Goal: Task Accomplishment & Management: Complete application form

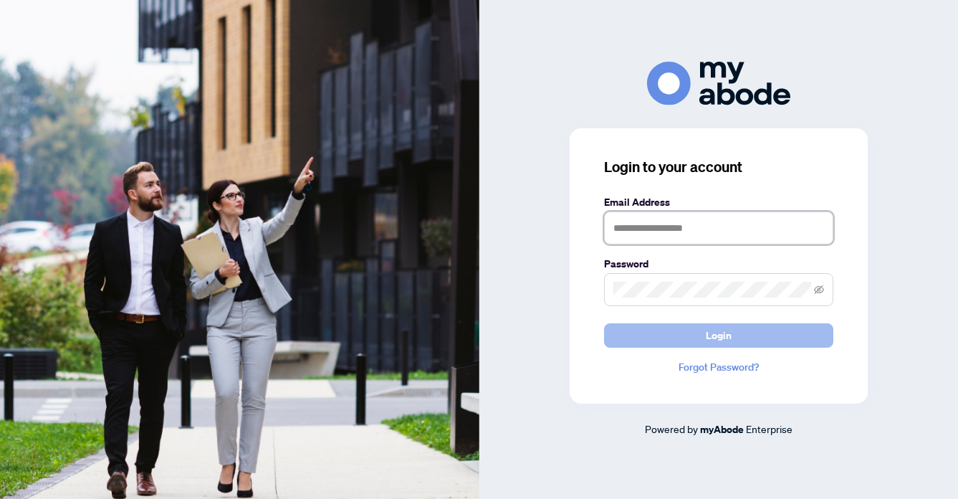
type input "**********"
click at [722, 333] on span "Login" at bounding box center [719, 335] width 26 height 23
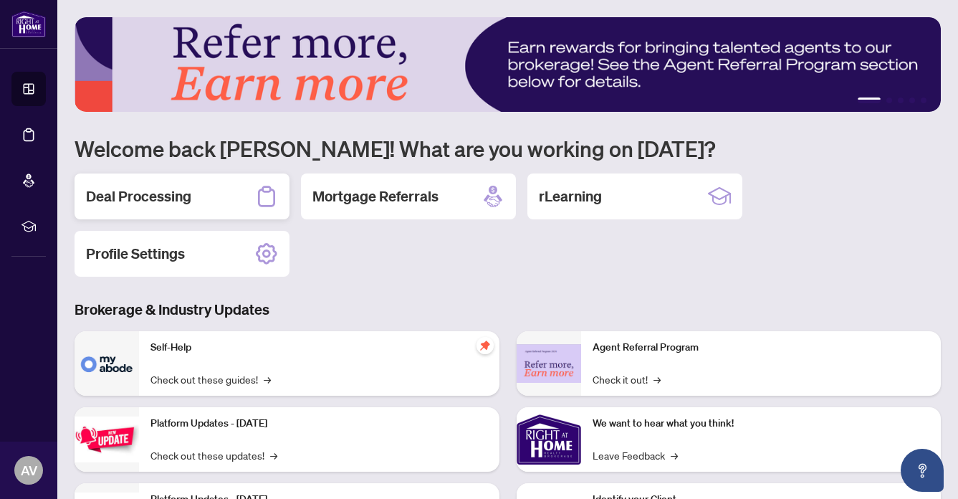
click at [155, 194] on h2 "Deal Processing" at bounding box center [138, 196] width 105 height 20
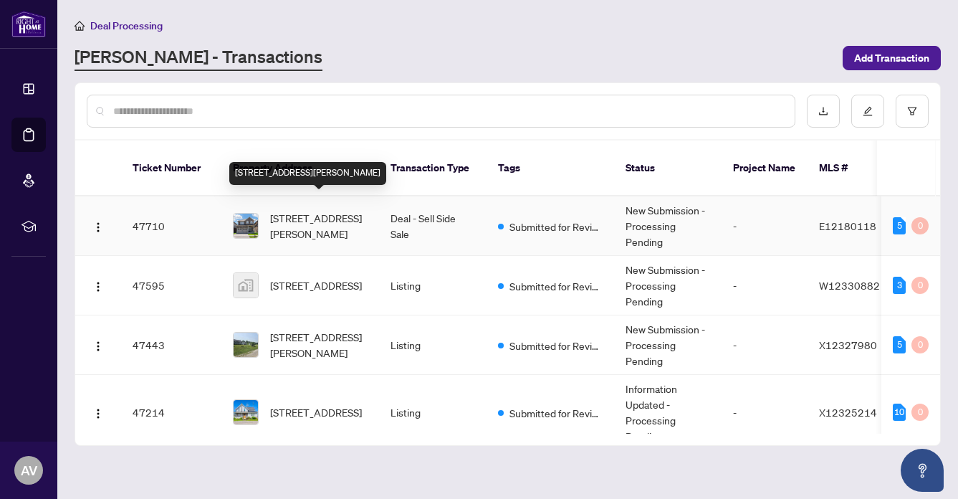
click at [318, 210] on span "[STREET_ADDRESS][PERSON_NAME]" at bounding box center [318, 226] width 97 height 32
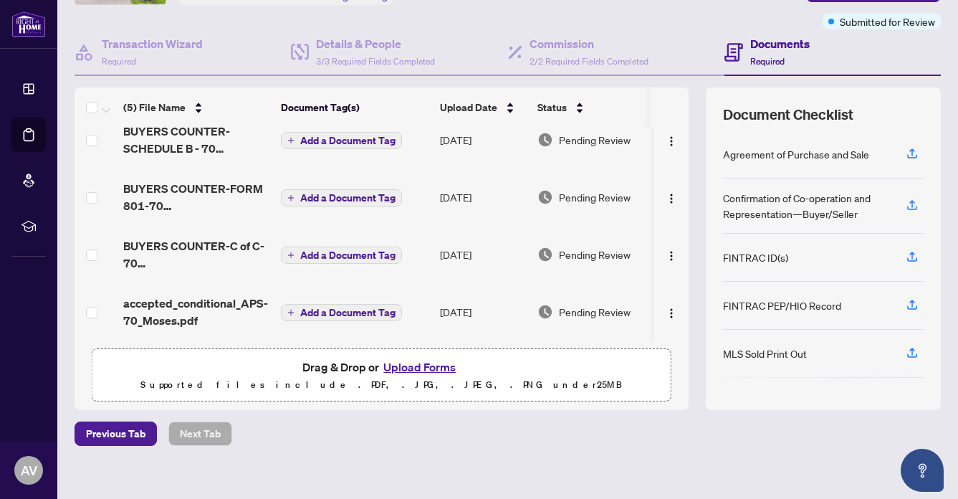
scroll to position [122, 0]
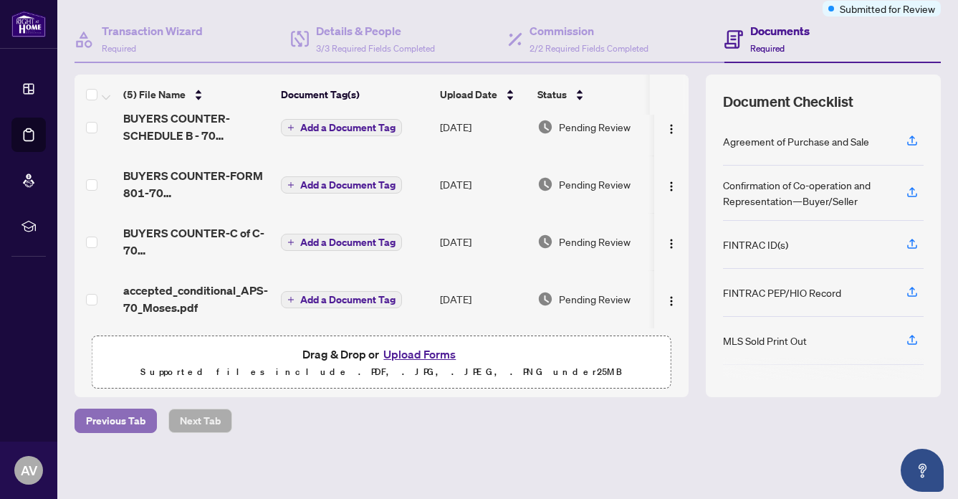
click at [100, 413] on span "Previous Tab" at bounding box center [115, 420] width 59 height 23
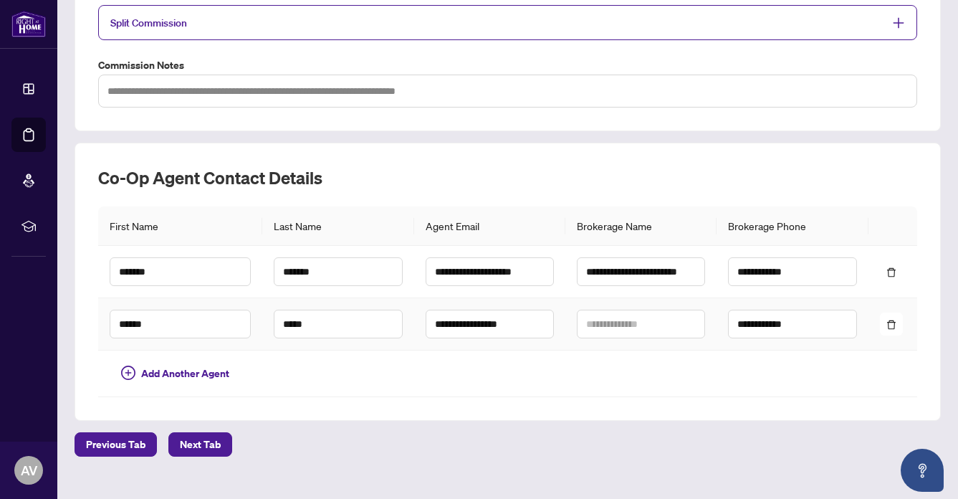
scroll to position [341, 0]
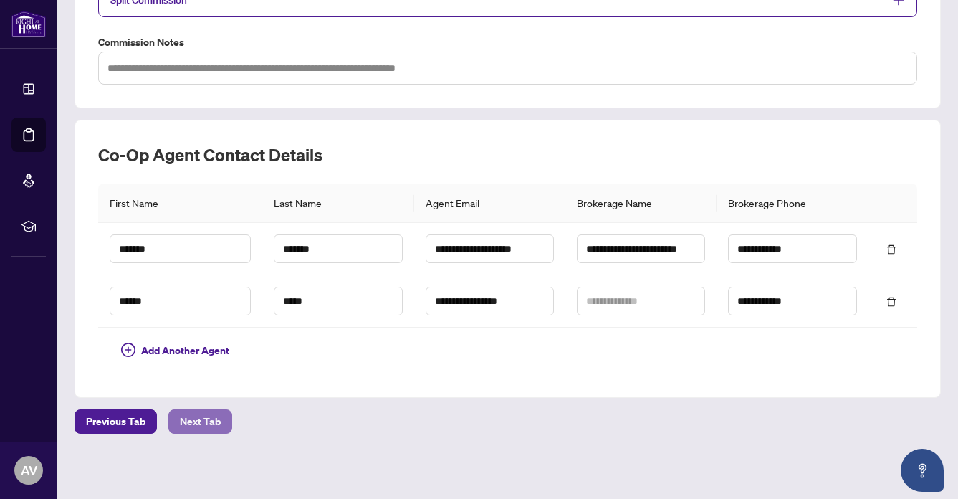
click at [206, 410] on span "Next Tab" at bounding box center [200, 421] width 41 height 23
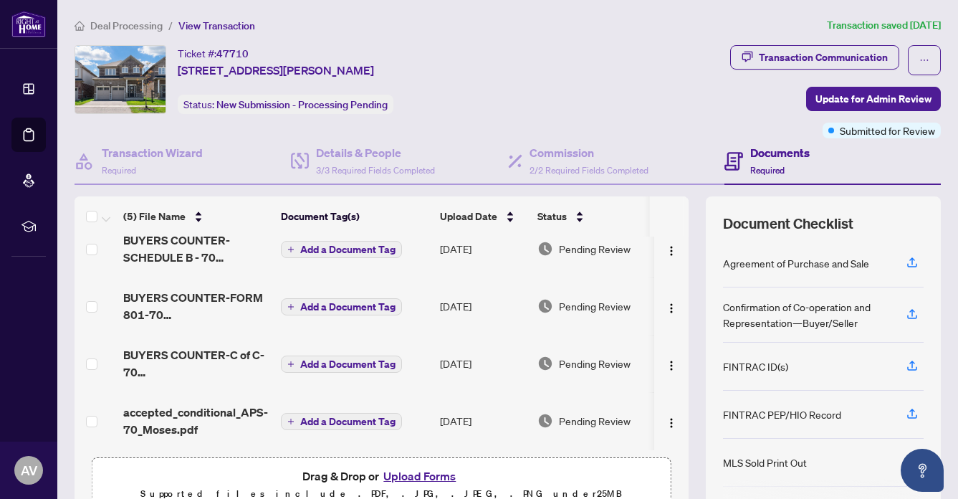
scroll to position [78, 0]
click at [413, 469] on button "Upload Forms" at bounding box center [419, 476] width 81 height 19
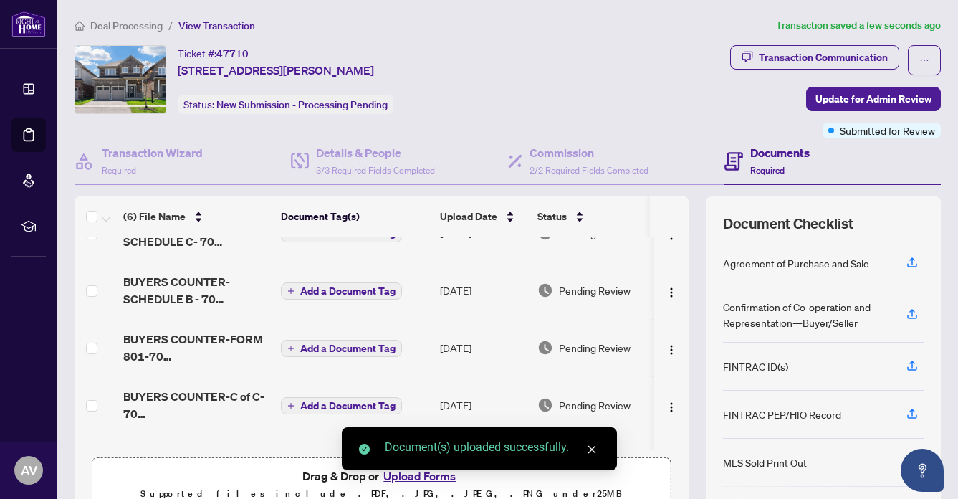
scroll to position [107, 0]
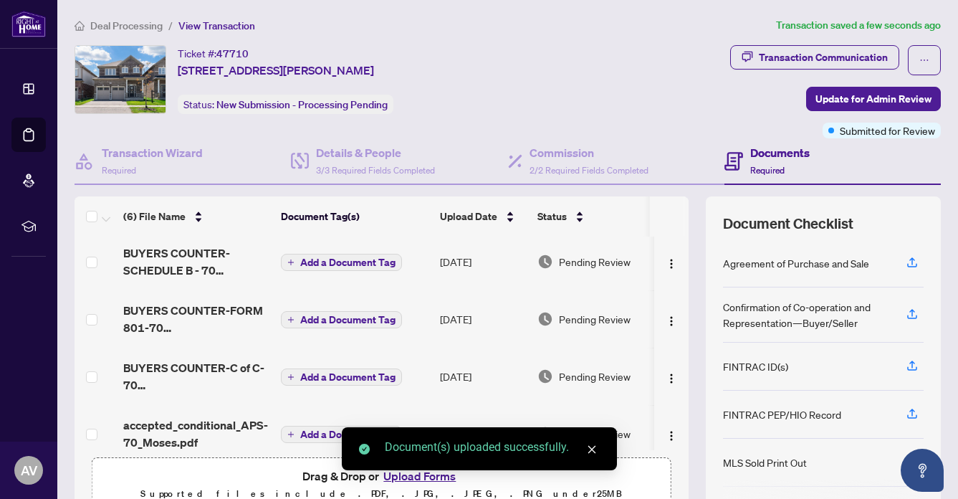
click at [421, 470] on div "Document(s) uploaded successfully." at bounding box center [479, 448] width 275 height 43
click at [694, 458] on div "(6) File Name Document Tag(s) Upload Date Status IMG_1705.jpeg Add a Document T…" at bounding box center [508, 357] width 866 height 323
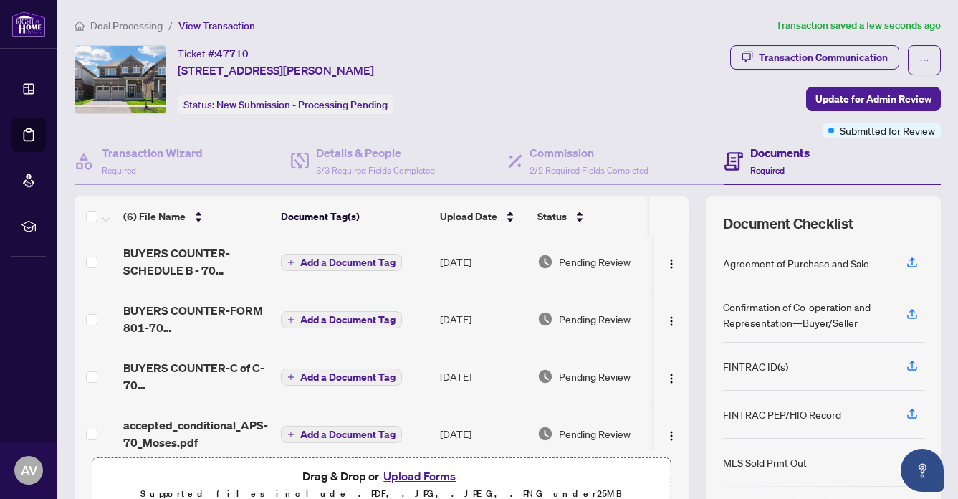
click at [398, 471] on button "Upload Forms" at bounding box center [419, 476] width 81 height 19
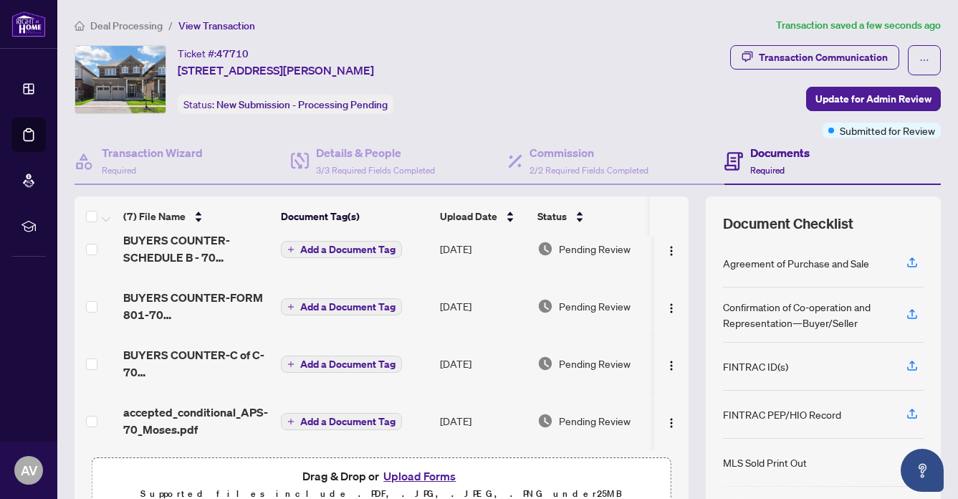
scroll to position [122, 0]
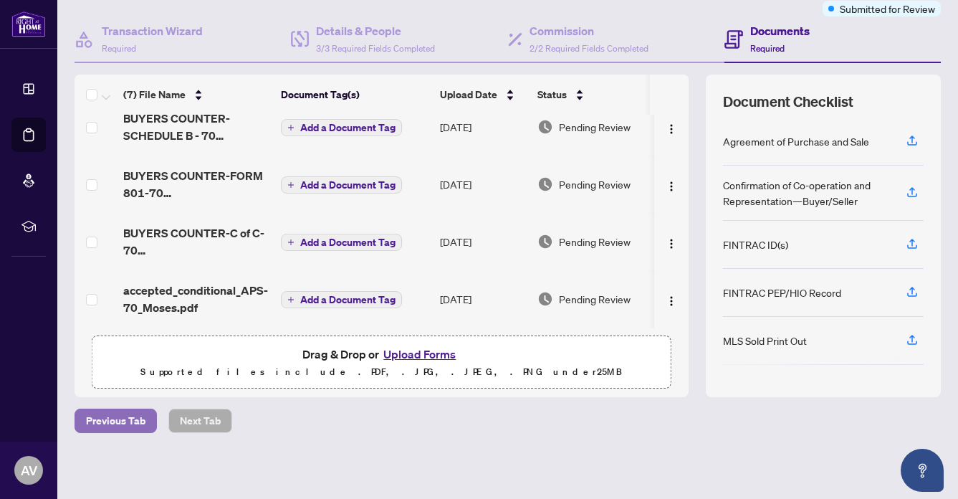
click at [103, 416] on span "Previous Tab" at bounding box center [115, 420] width 59 height 23
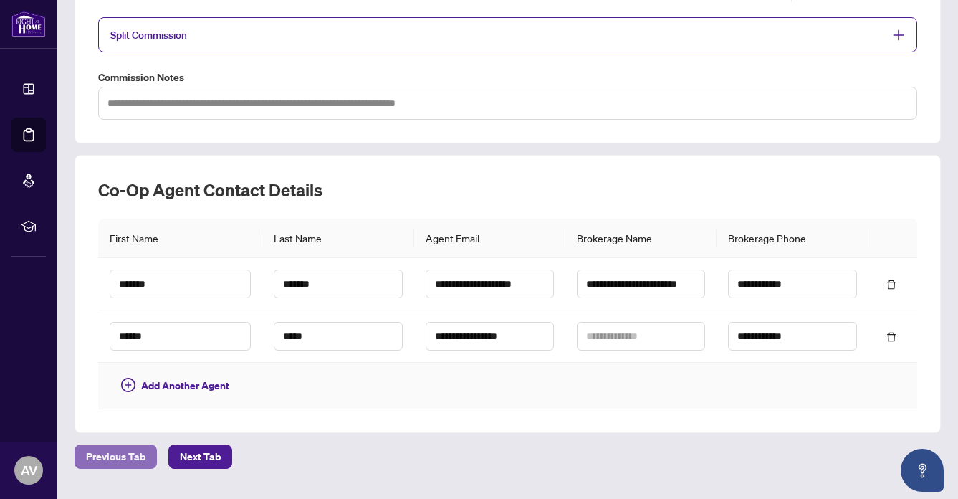
scroll to position [341, 0]
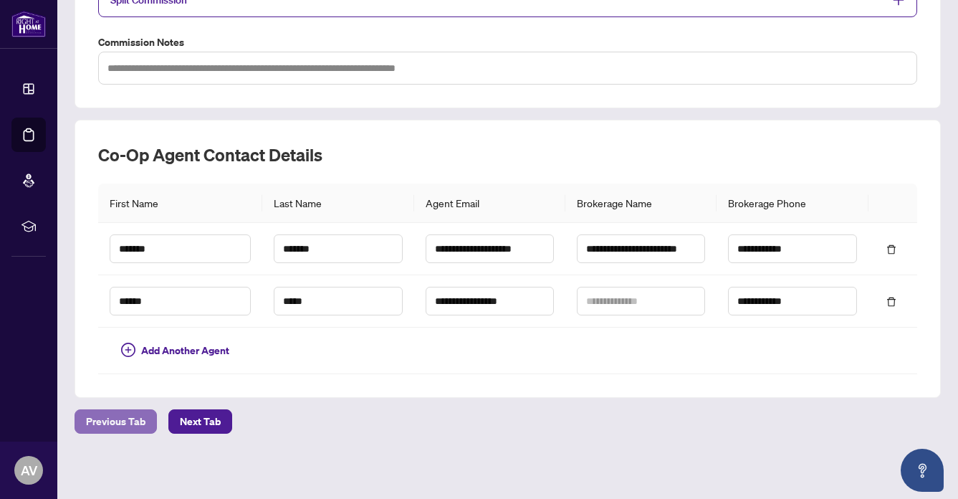
click at [103, 416] on span "Previous Tab" at bounding box center [115, 421] width 59 height 23
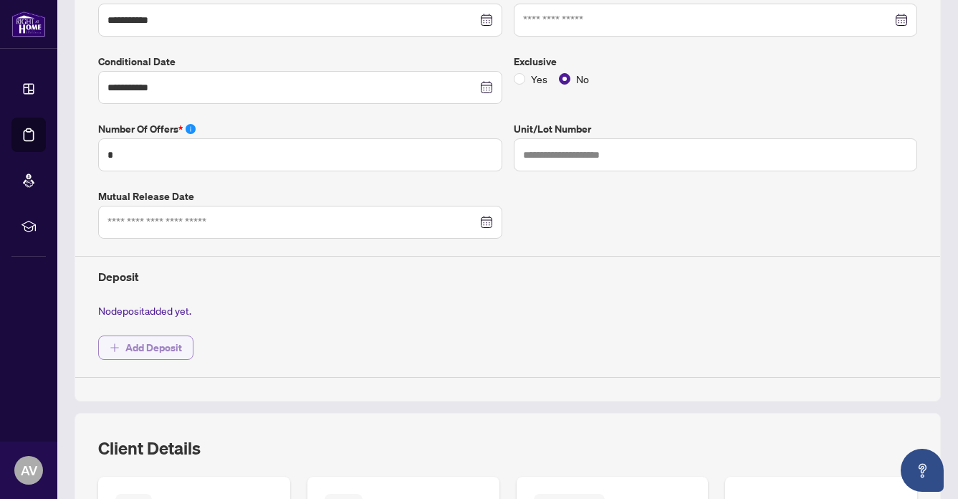
click at [145, 341] on span "Add Deposit" at bounding box center [153, 347] width 57 height 23
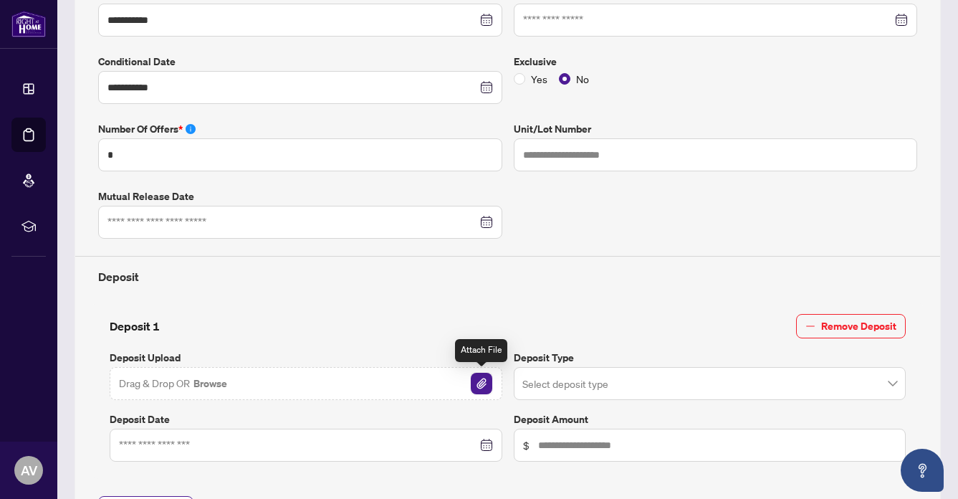
click at [480, 373] on img "button" at bounding box center [482, 384] width 22 height 22
click at [591, 386] on input "search" at bounding box center [703, 386] width 363 height 32
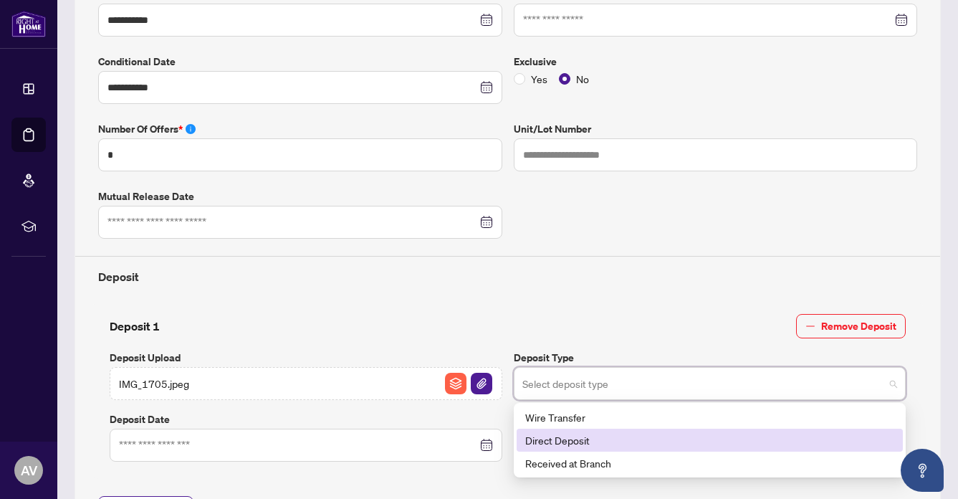
click at [574, 437] on div "Direct Deposit" at bounding box center [710, 440] width 370 height 16
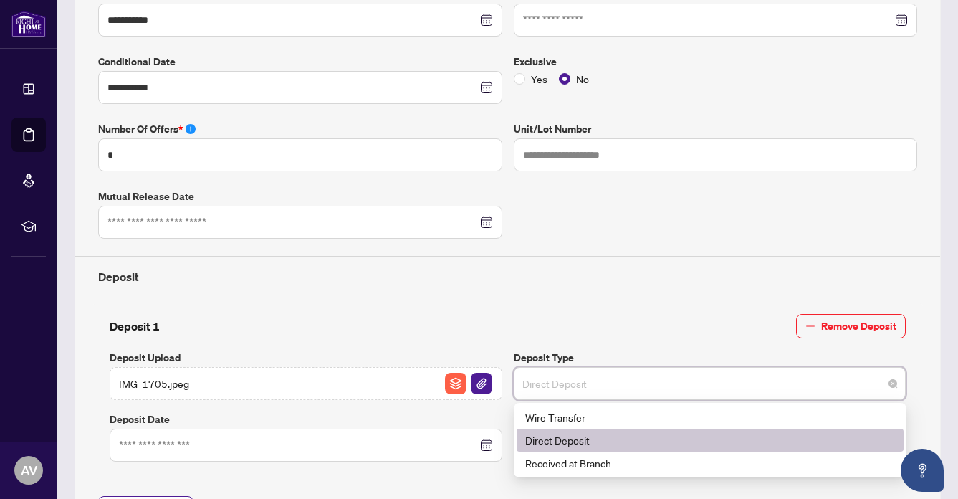
click at [593, 378] on span "Direct Deposit" at bounding box center [710, 383] width 376 height 27
click at [564, 437] on div "Direct Deposit" at bounding box center [710, 440] width 370 height 16
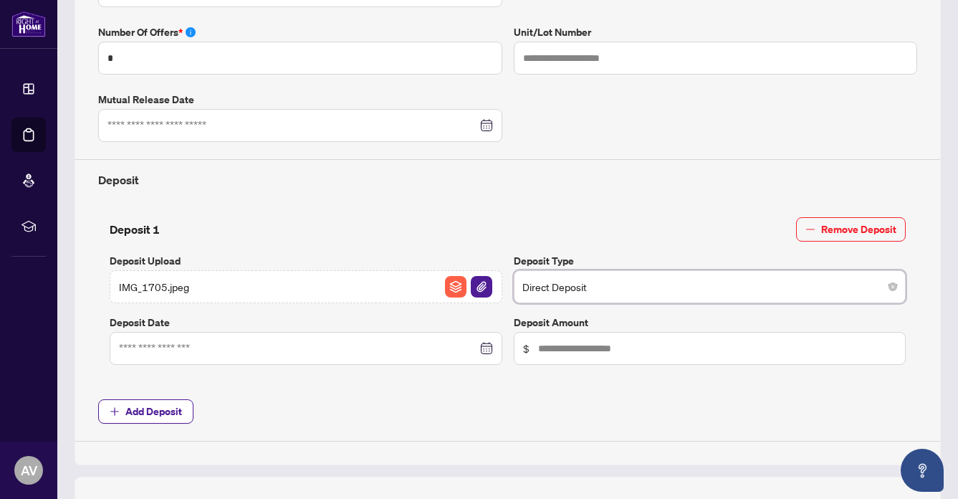
scroll to position [439, 0]
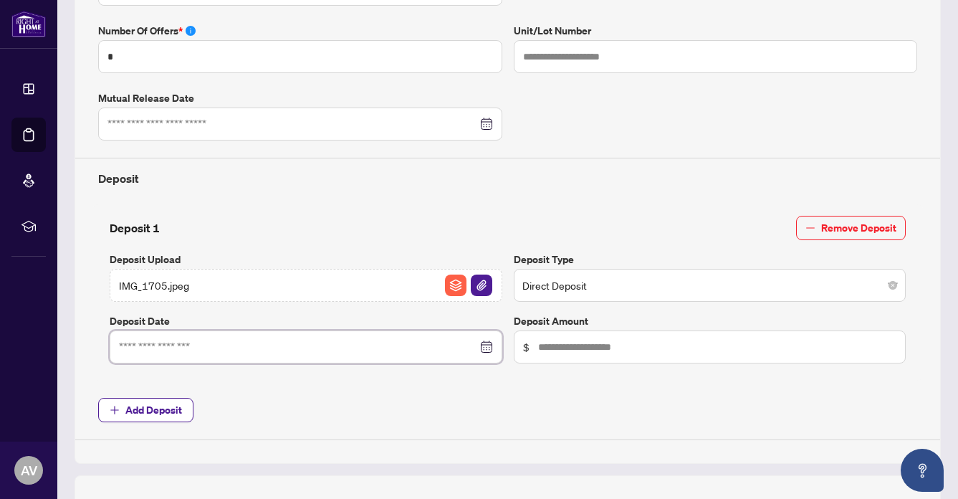
click at [160, 343] on input at bounding box center [298, 347] width 358 height 16
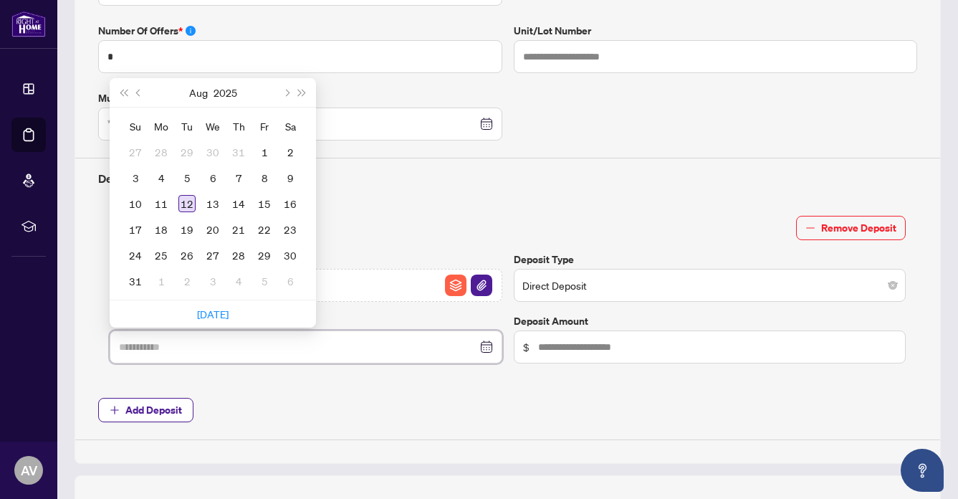
type input "**********"
click at [191, 199] on div "12" at bounding box center [186, 203] width 17 height 17
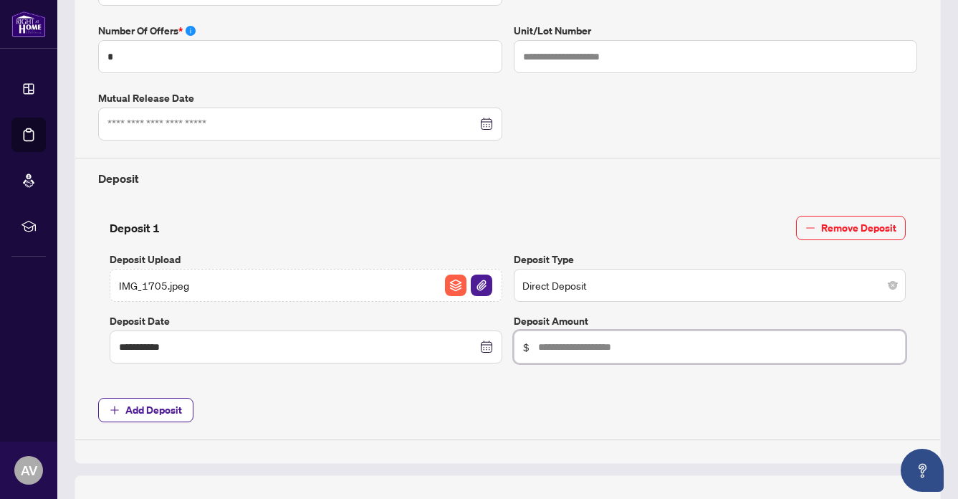
click at [572, 348] on input "text" at bounding box center [717, 347] width 359 height 16
type input "*********"
click at [662, 439] on div "**********" at bounding box center [508, 110] width 866 height 707
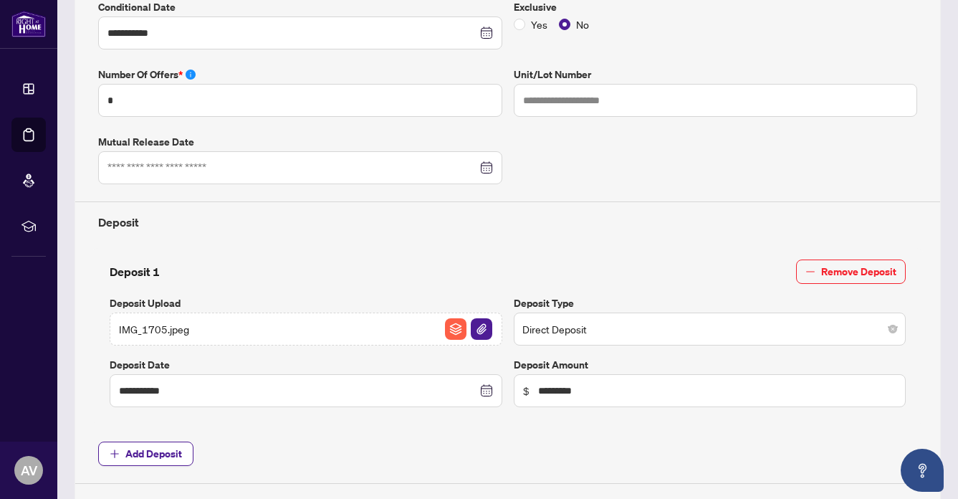
scroll to position [0, 0]
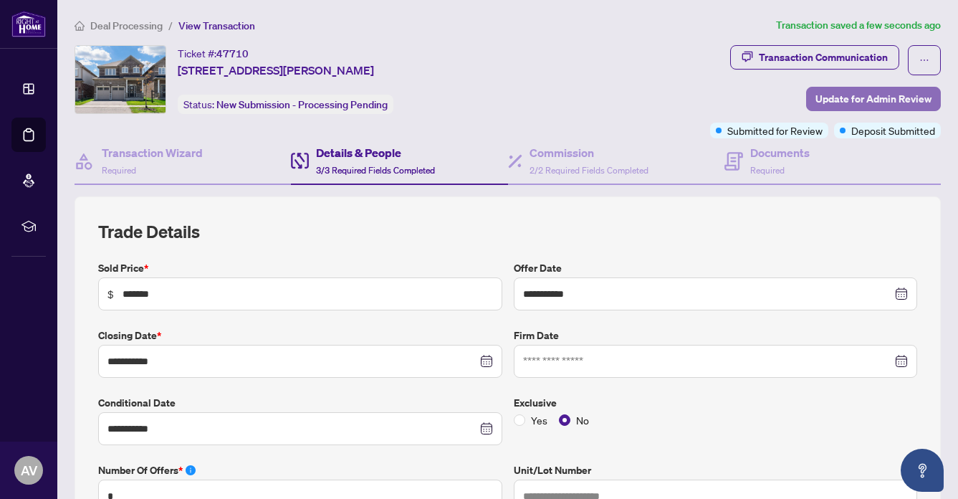
click at [840, 96] on span "Update for Admin Review" at bounding box center [874, 98] width 116 height 23
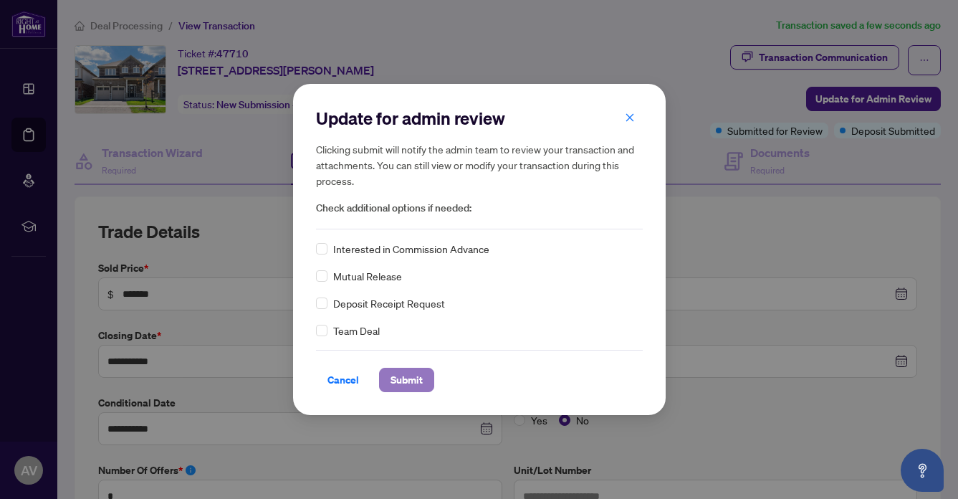
click at [407, 375] on span "Submit" at bounding box center [407, 379] width 32 height 23
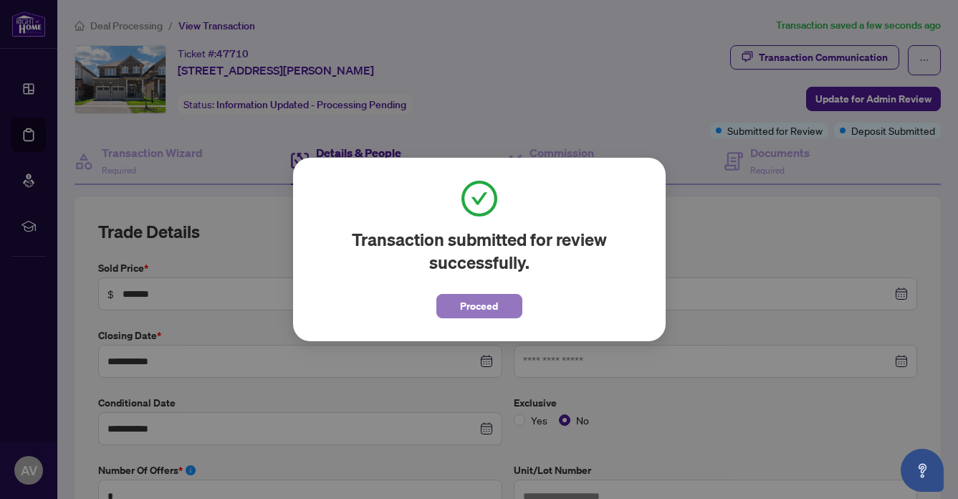
click at [472, 299] on span "Proceed" at bounding box center [479, 306] width 38 height 23
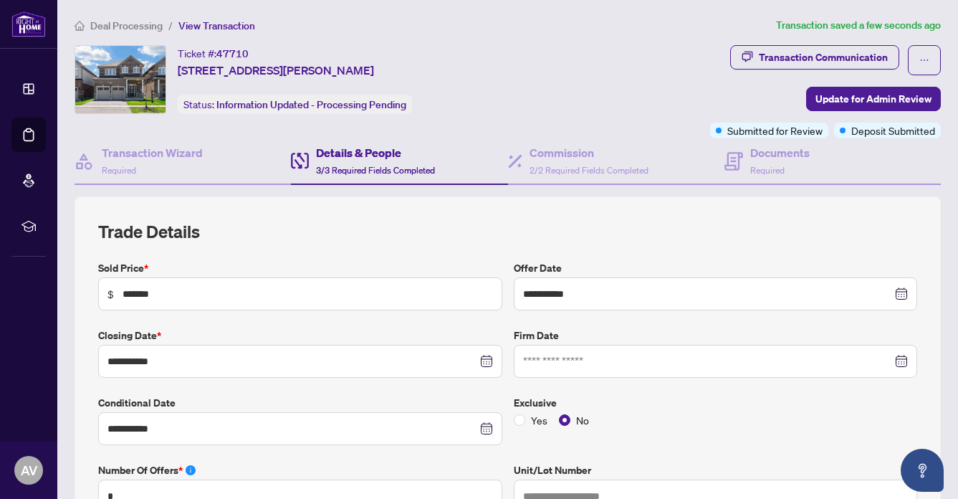
click at [130, 22] on span "Deal Processing" at bounding box center [126, 25] width 72 height 13
